Goal: Information Seeking & Learning: Check status

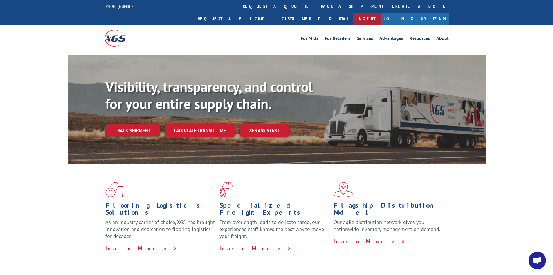
scroll to position [518, 0]
click at [353, 12] on link "Customer Portal" at bounding box center [315, 18] width 76 height 12
click at [315, 7] on link "track a shipment" at bounding box center [351, 6] width 73 height 12
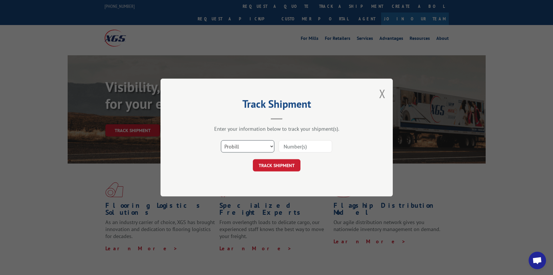
click at [248, 147] on select "Select category... Probill BOL PO" at bounding box center [247, 146] width 53 height 12
select select "bol"
click at [221, 140] on select "Select category... Probill BOL PO" at bounding box center [247, 146] width 53 height 12
click at [286, 148] on input at bounding box center [305, 146] width 53 height 12
paste input "Hi [PERSON_NAME], Sure! Please see the attached BOL — #17693400. Best regards,"
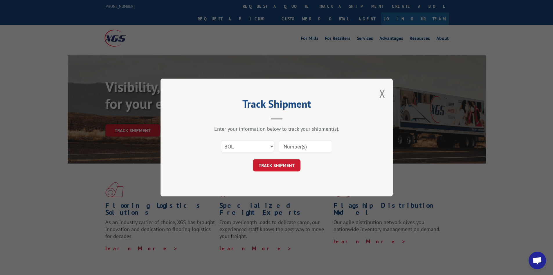
type input "Hi [PERSON_NAME], Sure! Please see the attached BOL — #17693400. Best regards,"
click at [292, 148] on input at bounding box center [305, 146] width 53 height 12
paste input "17693400."
type input "17693400"
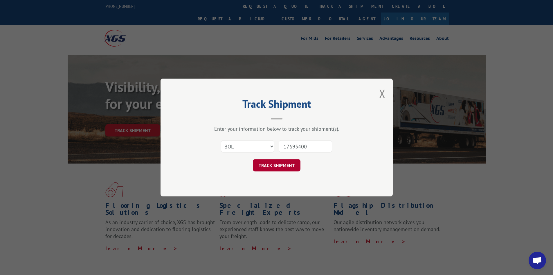
click at [285, 164] on button "TRACK SHIPMENT" at bounding box center [277, 165] width 48 height 12
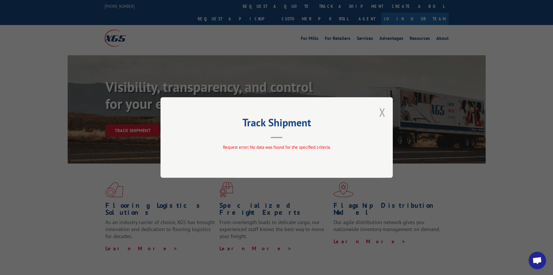
click at [383, 112] on button "Close modal" at bounding box center [382, 111] width 6 height 15
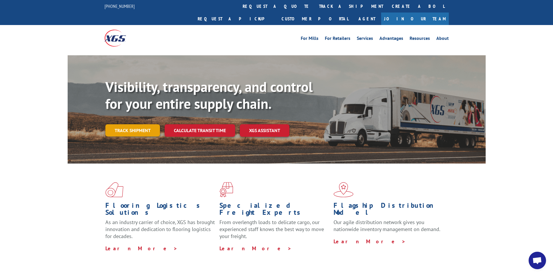
click at [132, 124] on link "Track shipment" at bounding box center [132, 130] width 55 height 12
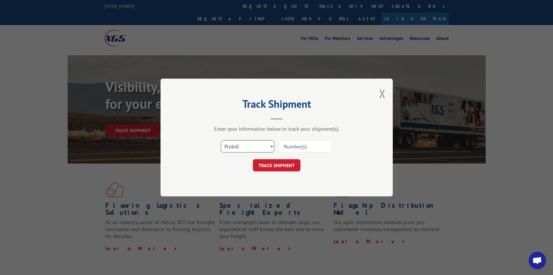
click at [269, 147] on select "Select category... Probill BOL PO" at bounding box center [247, 146] width 53 height 12
select select "bol"
click at [221, 140] on select "Select category... Probill BOL PO" at bounding box center [247, 146] width 53 height 12
click at [295, 148] on input at bounding box center [305, 146] width 53 height 12
click at [284, 146] on input "17693400" at bounding box center [305, 146] width 53 height 12
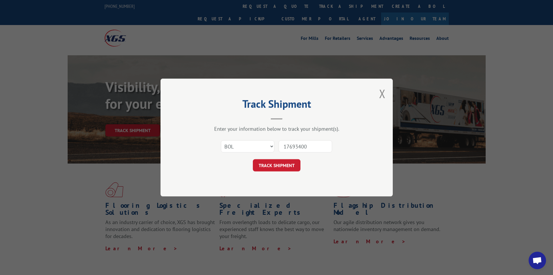
click at [310, 146] on input "17693400" at bounding box center [305, 146] width 53 height 12
type input "17693400"
click at [291, 162] on button "TRACK SHIPMENT" at bounding box center [277, 165] width 48 height 12
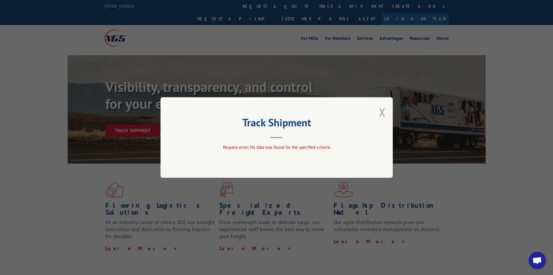
click at [382, 113] on button "Close modal" at bounding box center [382, 111] width 6 height 15
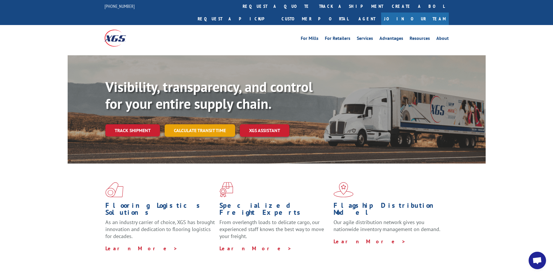
click at [205, 124] on link "Calculate transit time" at bounding box center [200, 130] width 71 height 12
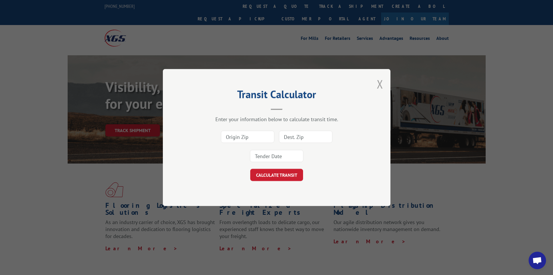
click at [379, 84] on button "Close modal" at bounding box center [380, 83] width 6 height 15
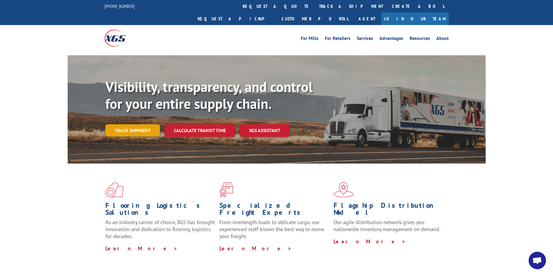
click at [147, 124] on link "Track shipment" at bounding box center [132, 130] width 55 height 12
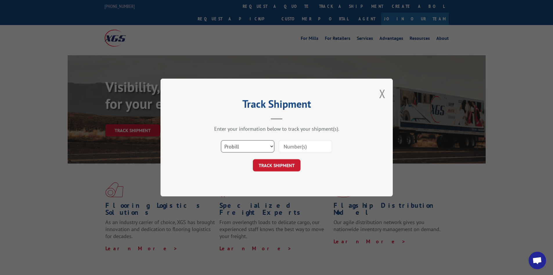
click at [269, 144] on select "Select category... Probill BOL PO" at bounding box center [247, 146] width 53 height 12
click at [270, 146] on select "Select category... Probill BOL PO" at bounding box center [247, 146] width 53 height 12
click at [221, 140] on select "Select category... Probill BOL PO" at bounding box center [247, 146] width 53 height 12
click at [302, 146] on input at bounding box center [305, 146] width 53 height 12
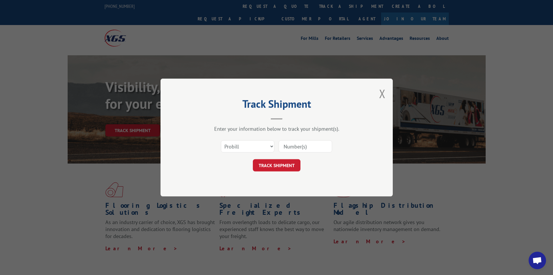
type input "17693400"
click at [270, 163] on button "TRACK SHIPMENT" at bounding box center [277, 165] width 48 height 12
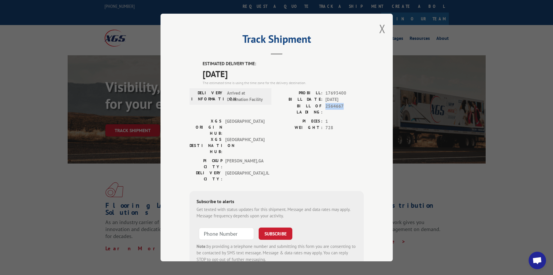
drag, startPoint x: 340, startPoint y: 105, endPoint x: 324, endPoint y: 106, distance: 16.0
click at [326, 106] on span "2564667" at bounding box center [345, 109] width 38 height 12
copy span "2564667"
